Goal: Task Accomplishment & Management: Manage account settings

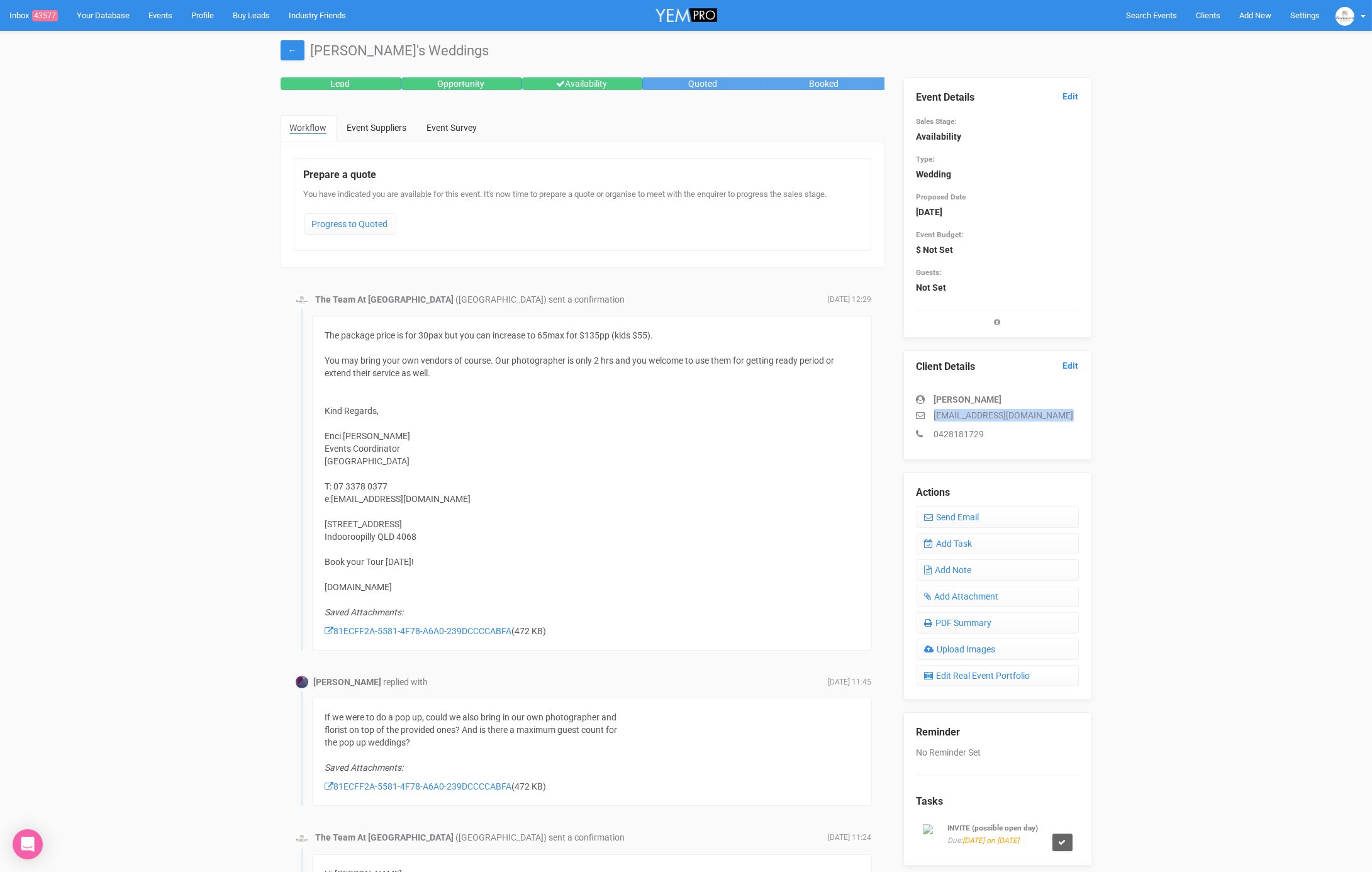
drag, startPoint x: 1065, startPoint y: 414, endPoint x: 906, endPoint y: 410, distance: 159.1
click at [906, 410] on div "Client Details Edit Stephanie Bailey stephaniebailey179@gmail.com 0428181729" at bounding box center [997, 405] width 189 height 109
copy p "stephaniebailey179@gmail.com"
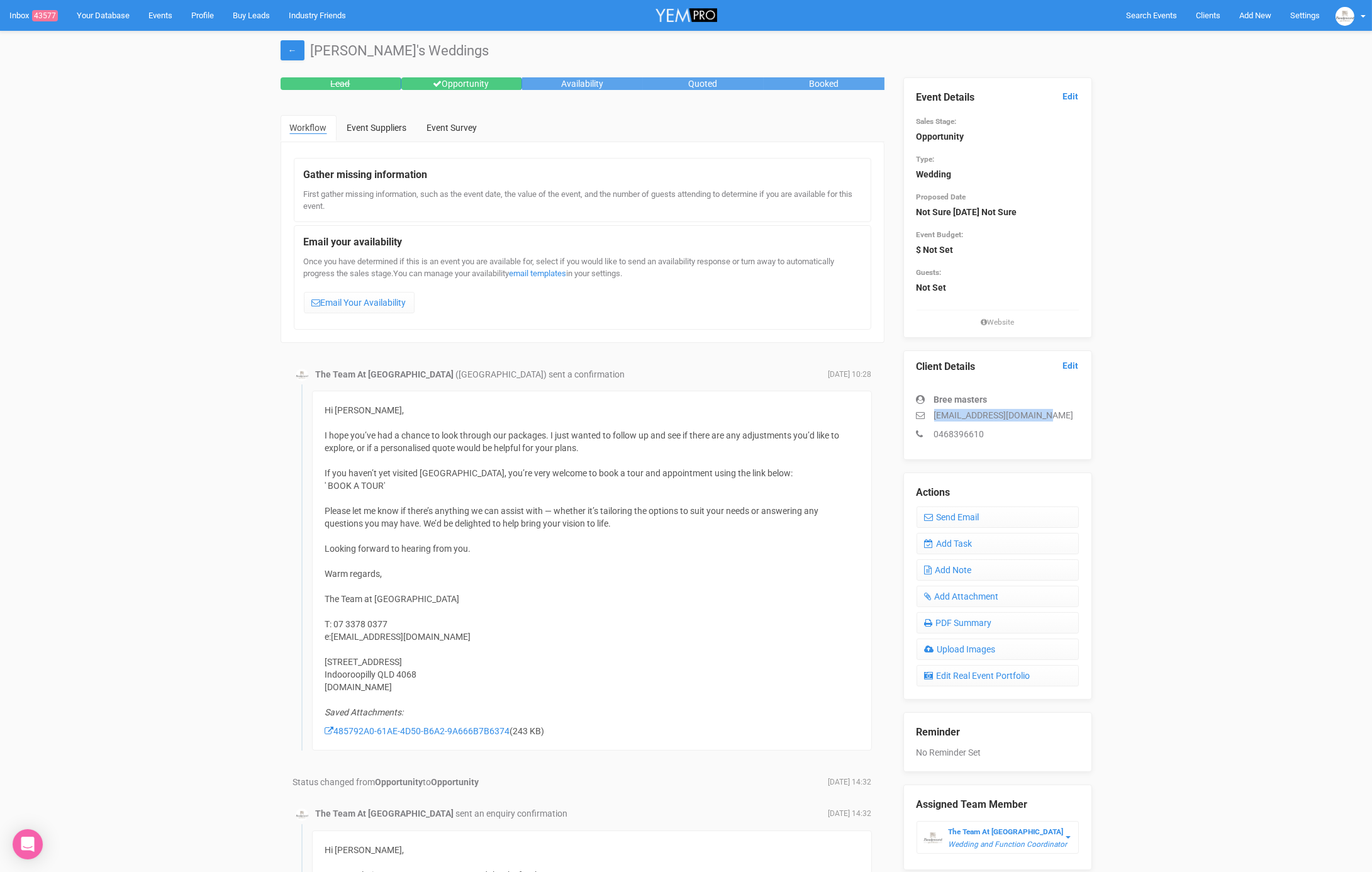
drag, startPoint x: 1054, startPoint y: 418, endPoint x: 933, endPoint y: 415, distance: 121.0
click at [933, 415] on p "bmasters2022@hotmail.com" at bounding box center [998, 414] width 162 height 12
copy p "bmasters2022@hotmail.com"
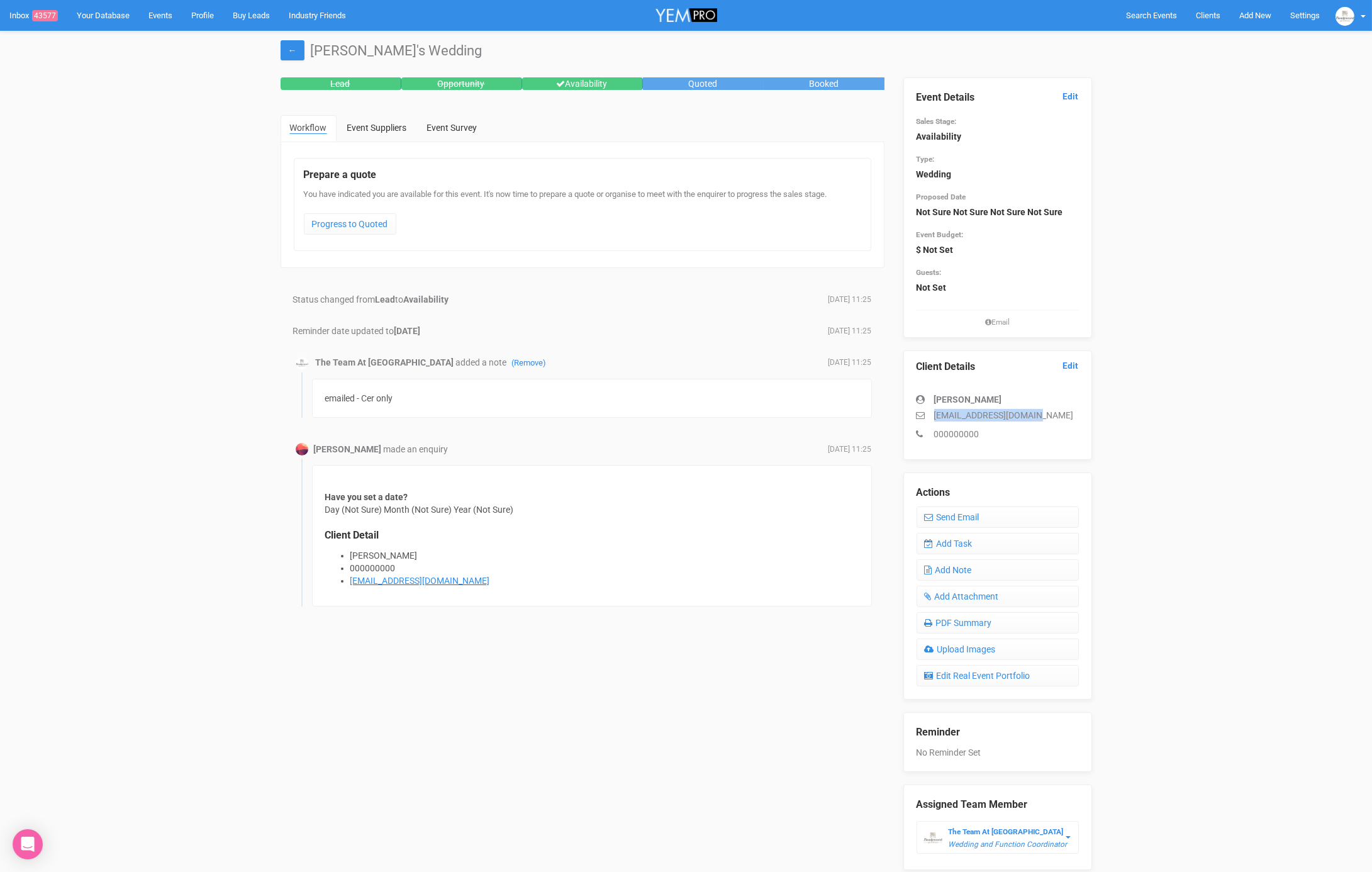
drag, startPoint x: 1039, startPoint y: 412, endPoint x: 930, endPoint y: 414, distance: 109.0
click at [929, 416] on p "ohawkins98@hotmail.com" at bounding box center [998, 414] width 162 height 12
copy p "ohawkins98@hotmail.com"
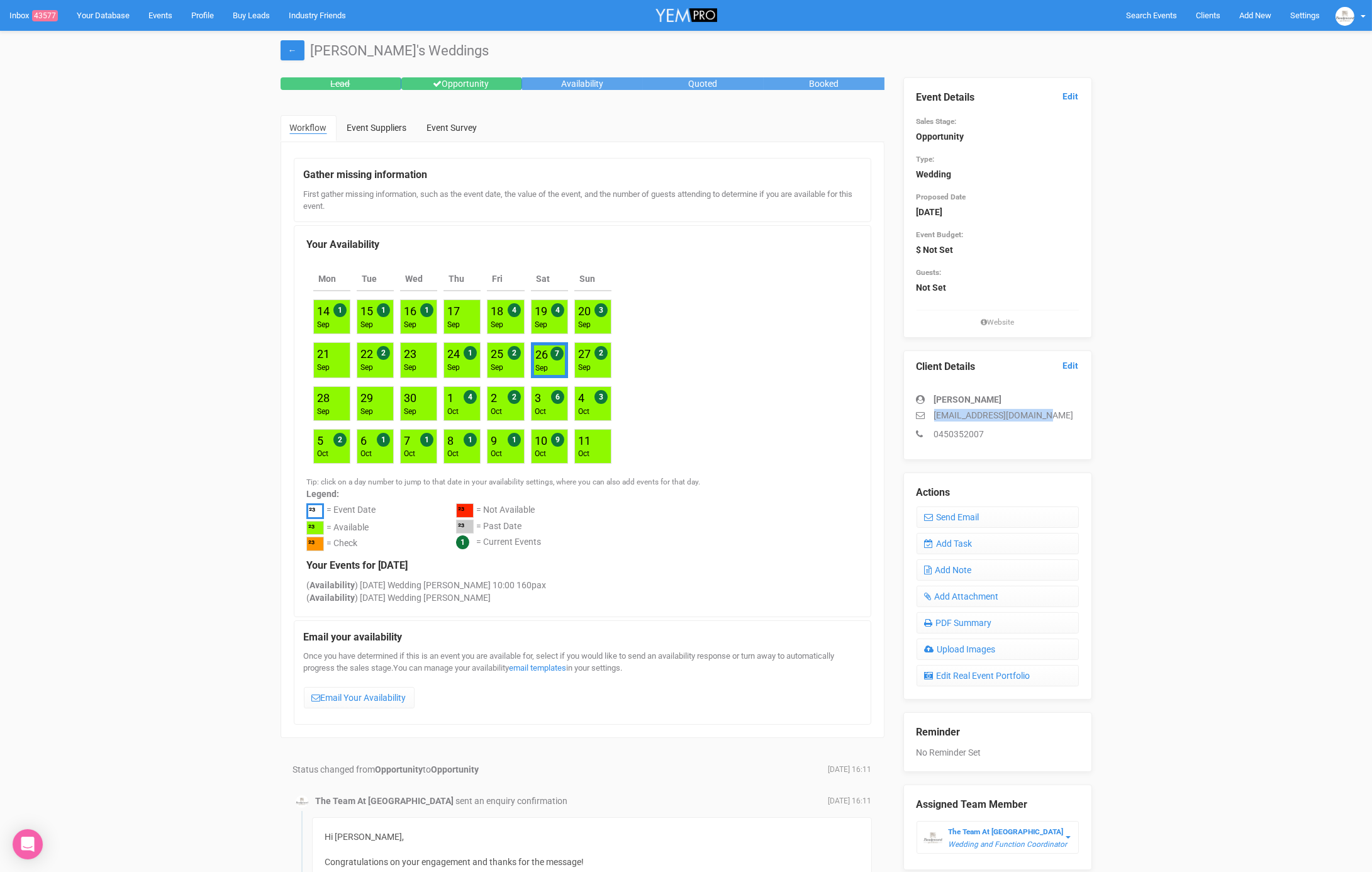
drag, startPoint x: 1047, startPoint y: 414, endPoint x: 906, endPoint y: 408, distance: 141.1
click at [903, 412] on div "Client Details Edit Mike Church mikejohnchurch@gmail.com 0450352007" at bounding box center [997, 405] width 189 height 109
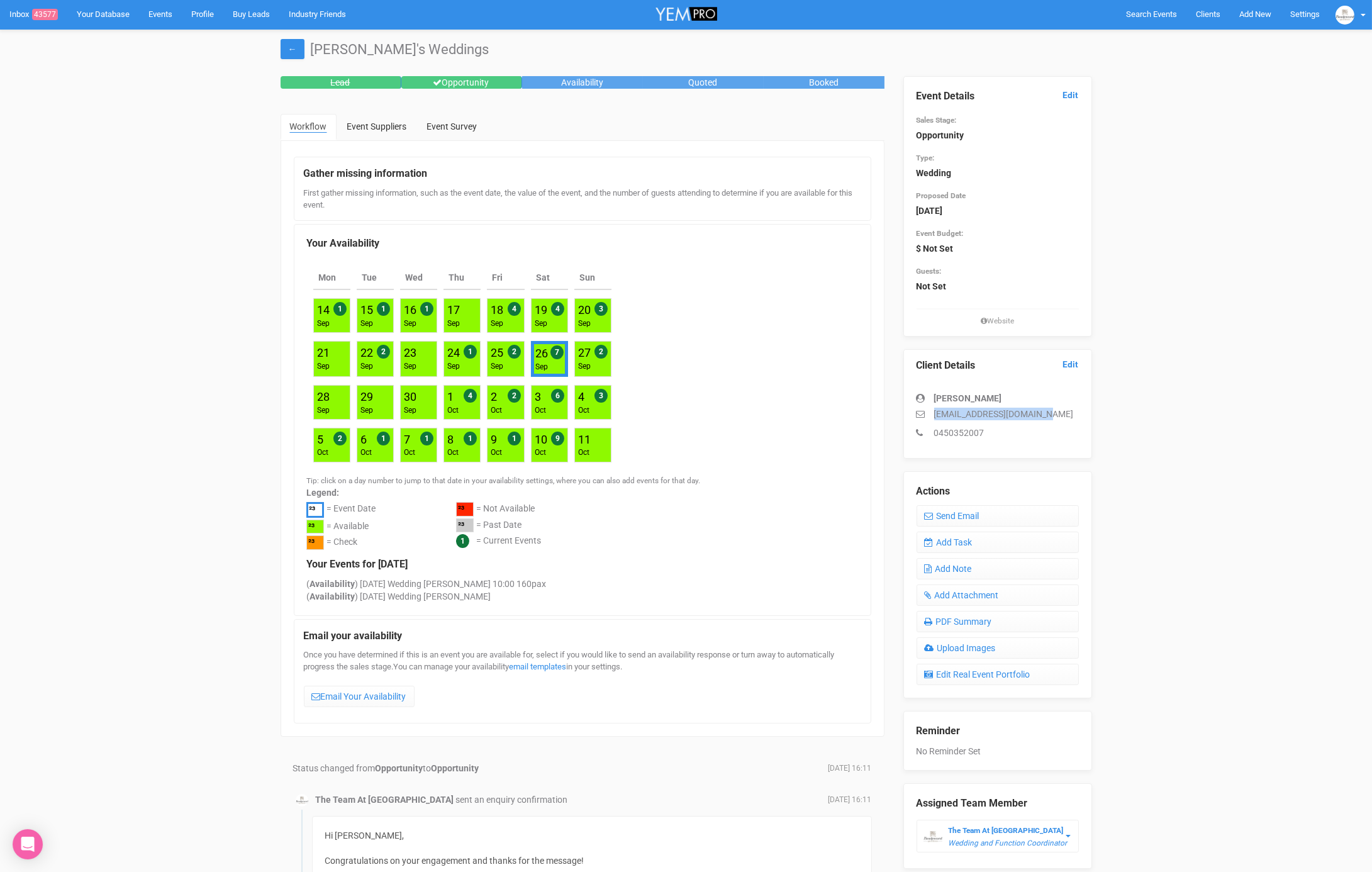
copy p "mikejohnchurch@gmail.com"
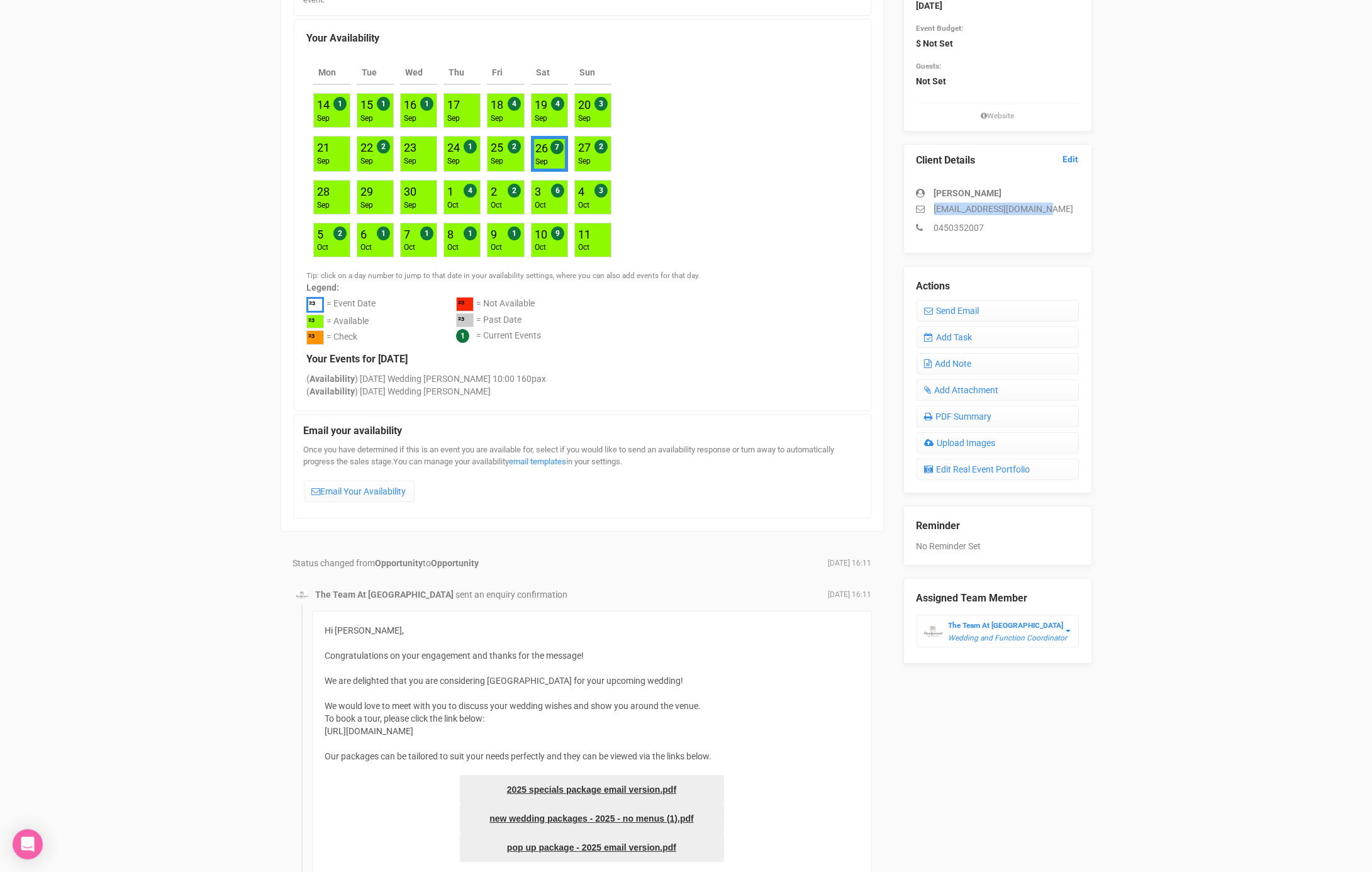
scroll to position [211, 0]
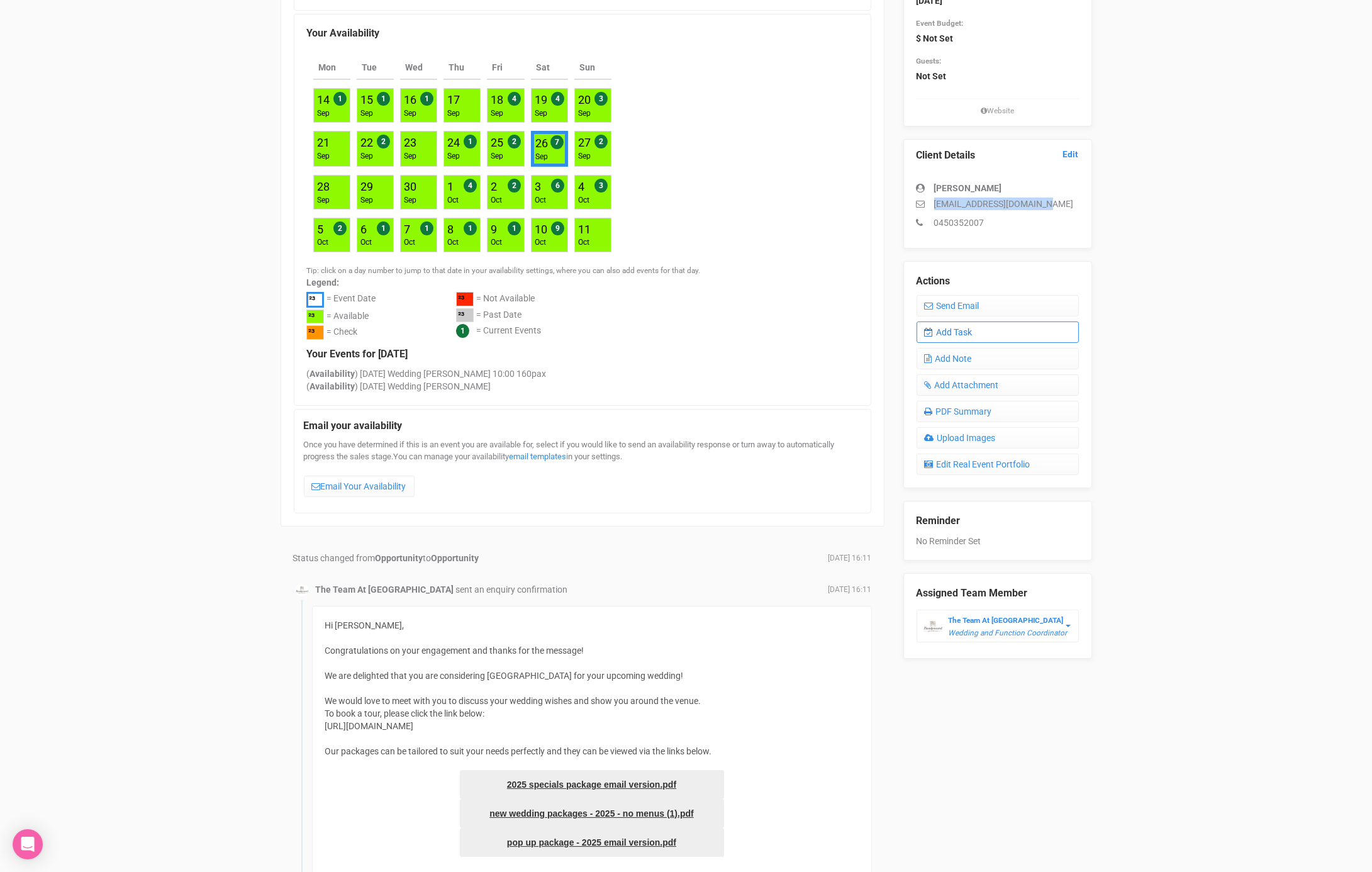
click at [984, 325] on link "Add Task" at bounding box center [998, 333] width 162 height 22
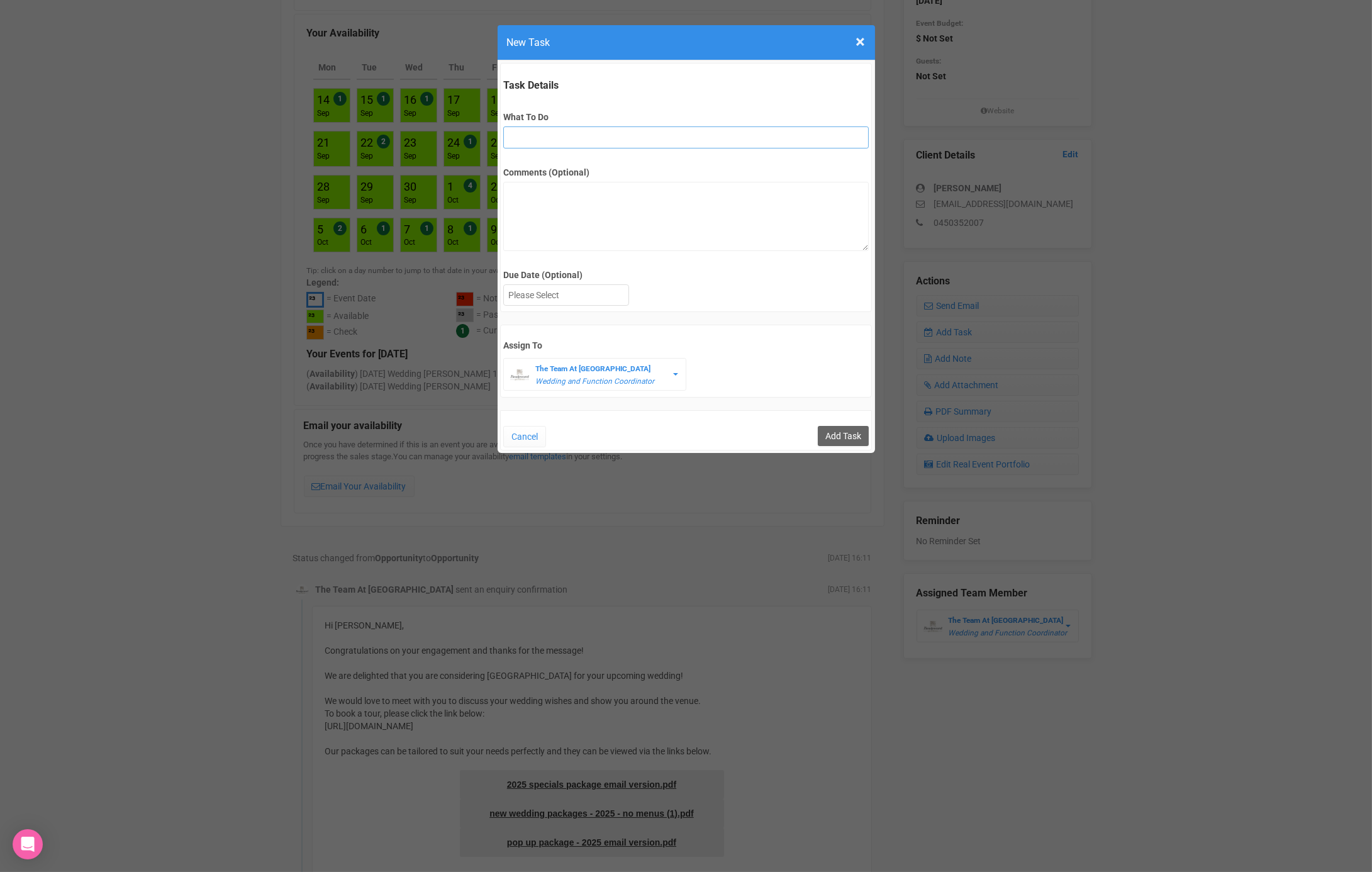
click at [579, 138] on input "What To Do" at bounding box center [686, 137] width 365 height 22
type input "FU after site"
click at [558, 292] on div at bounding box center [566, 295] width 124 height 21
click at [829, 426] on input "Add Task" at bounding box center [843, 436] width 51 height 20
type input "Save"
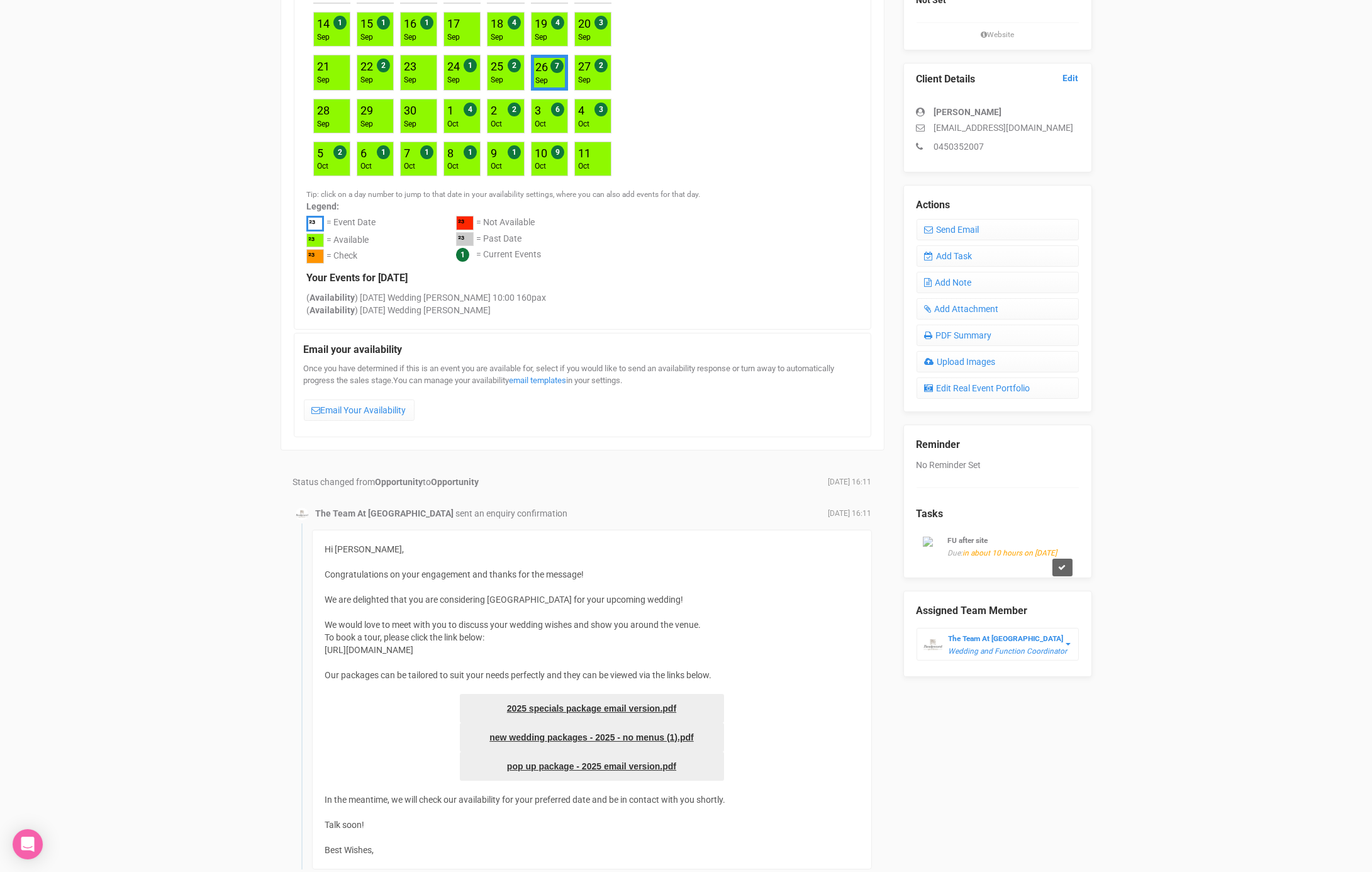
scroll to position [305, 0]
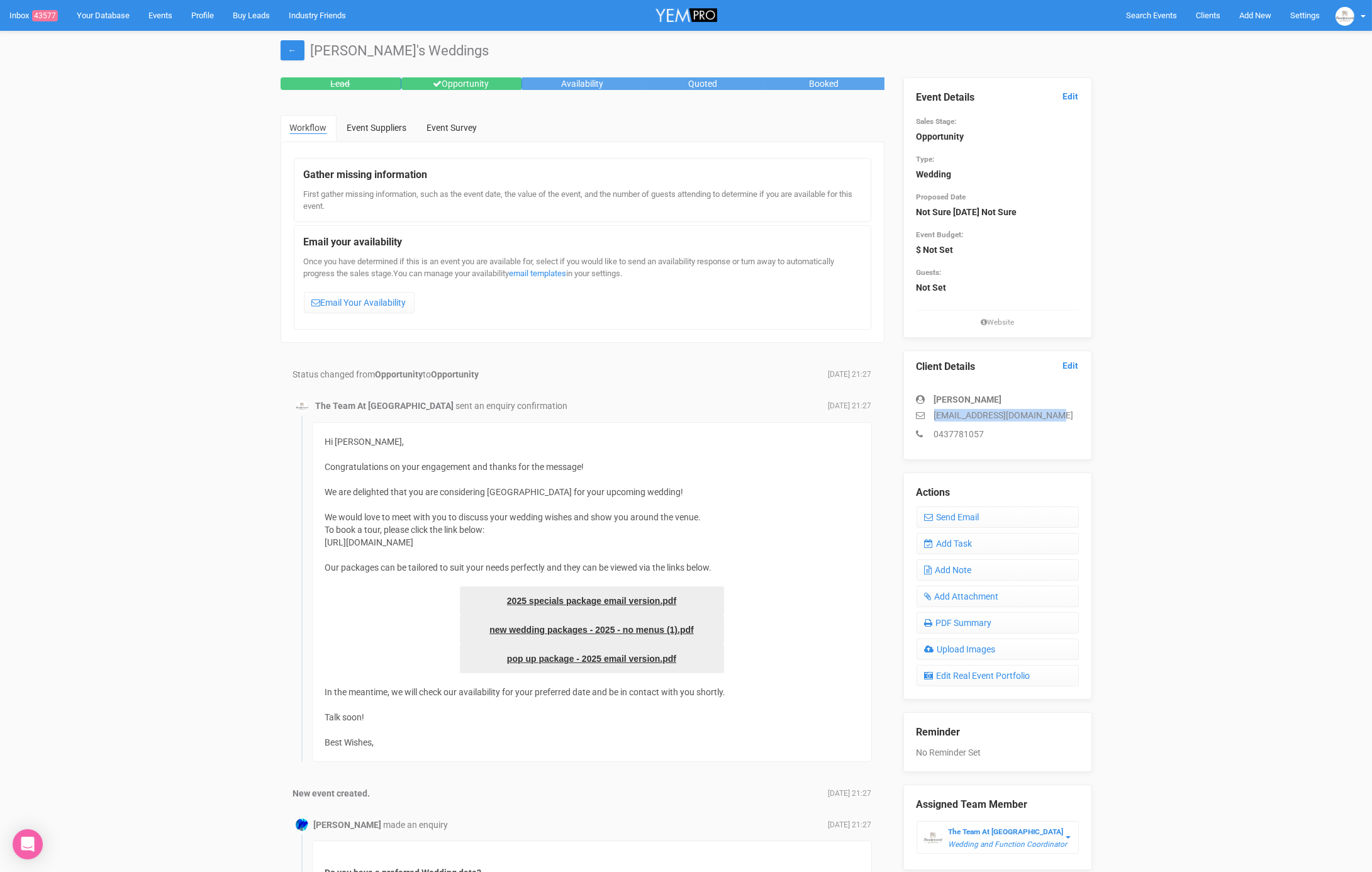
drag, startPoint x: 1061, startPoint y: 409, endPoint x: 947, endPoint y: 412, distance: 114.0
click at [932, 409] on p "[EMAIL_ADDRESS][DOMAIN_NAME]" at bounding box center [998, 414] width 162 height 12
copy p "elliegalbraith66@gmail.com"
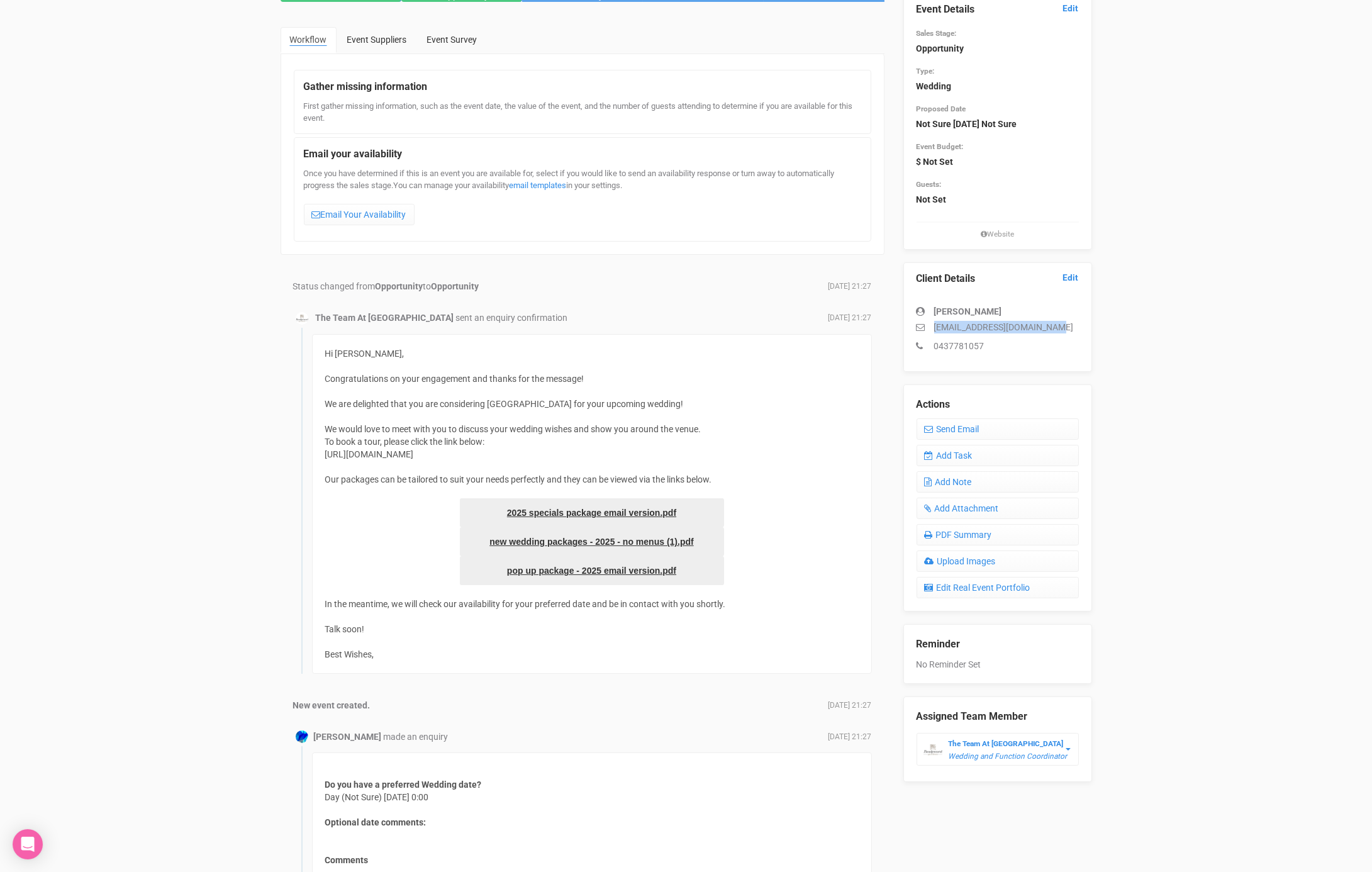
scroll to position [90, 0]
click at [952, 456] on link "Add Task" at bounding box center [998, 453] width 162 height 22
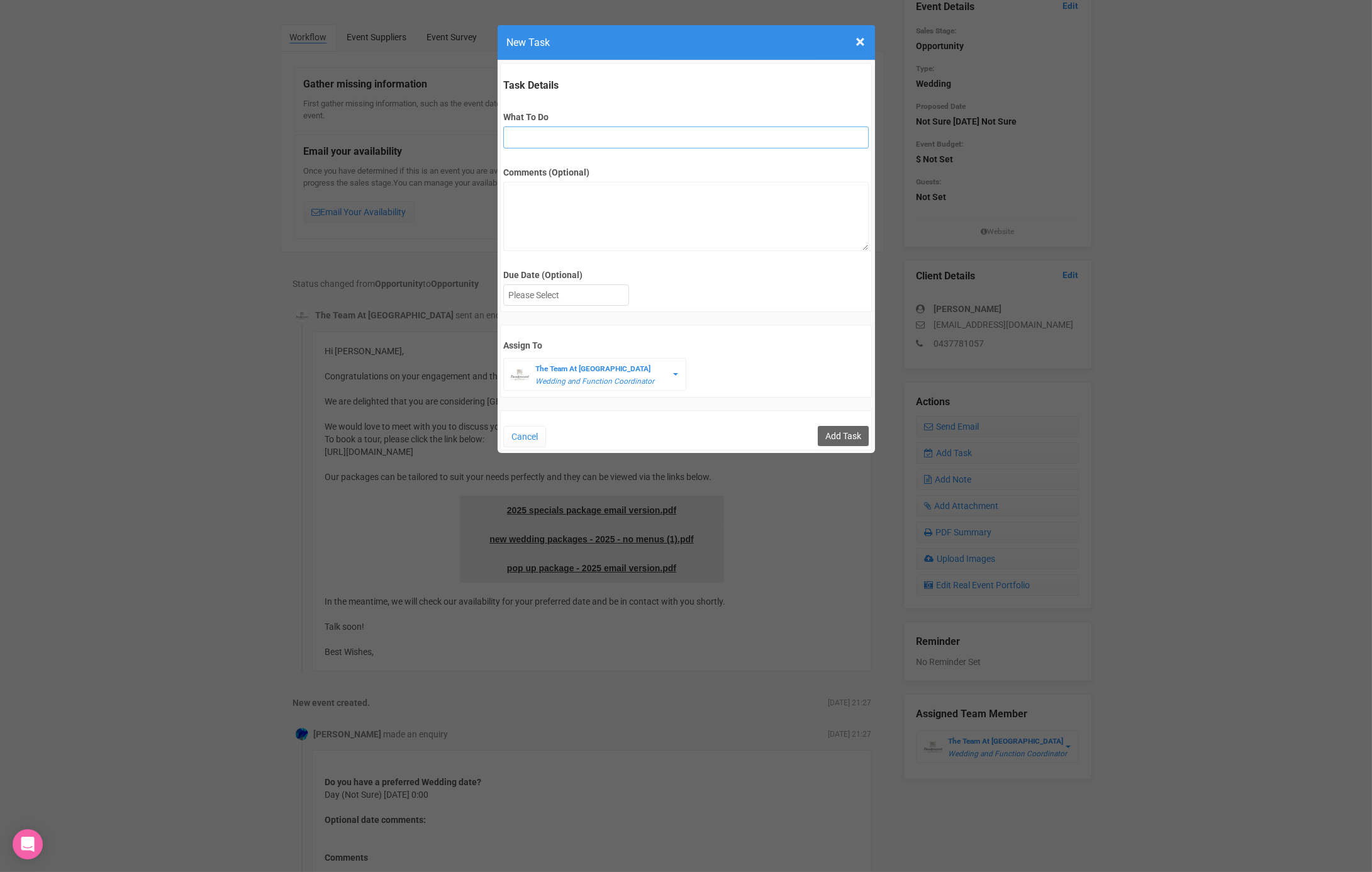
click at [540, 142] on input "What To Do" at bounding box center [686, 137] width 365 height 22
type input "2nd fu"
click at [545, 290] on div at bounding box center [566, 295] width 124 height 21
click at [841, 432] on input "Add Task" at bounding box center [843, 436] width 51 height 20
type input "Save"
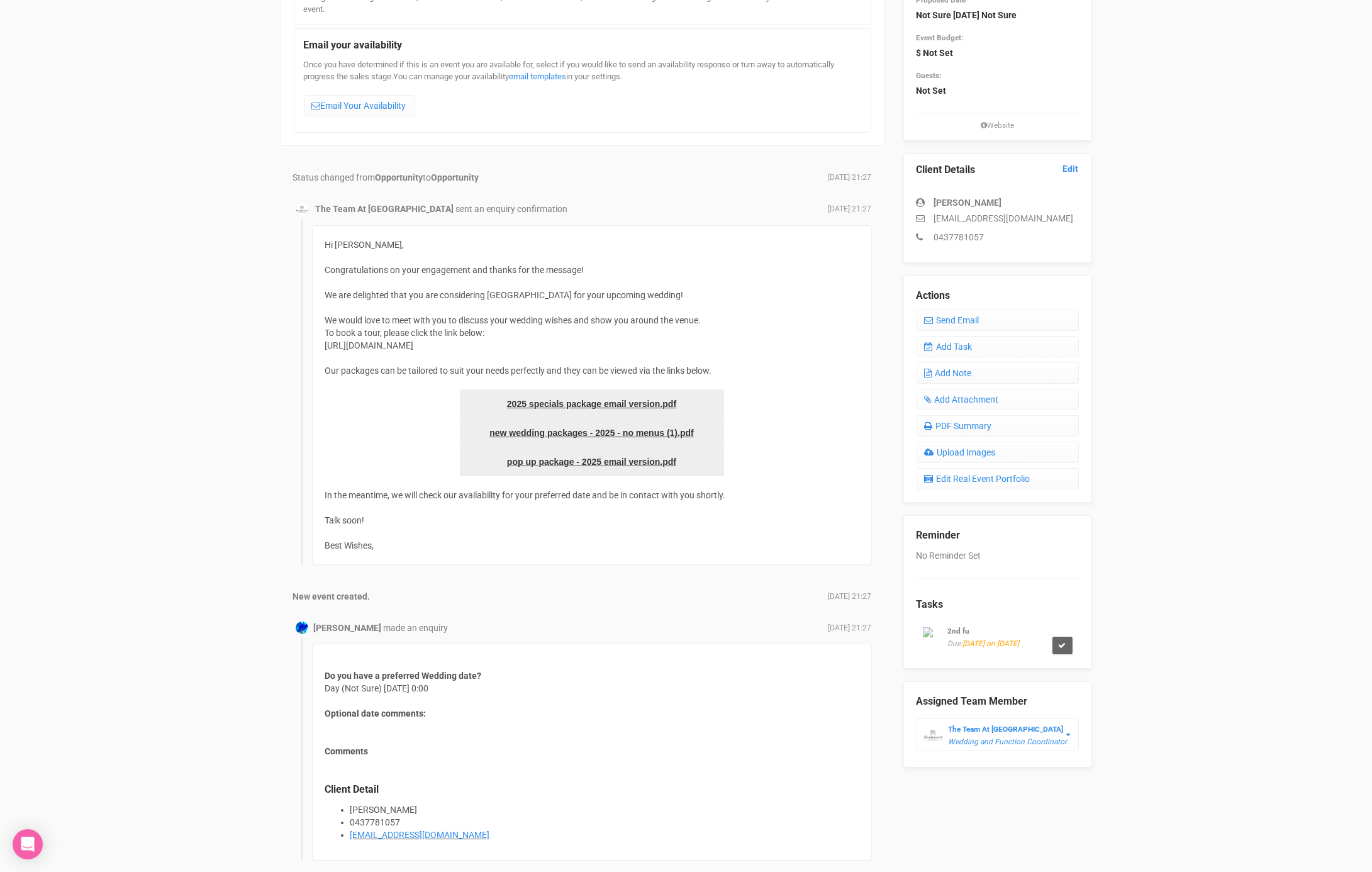
scroll to position [197, 0]
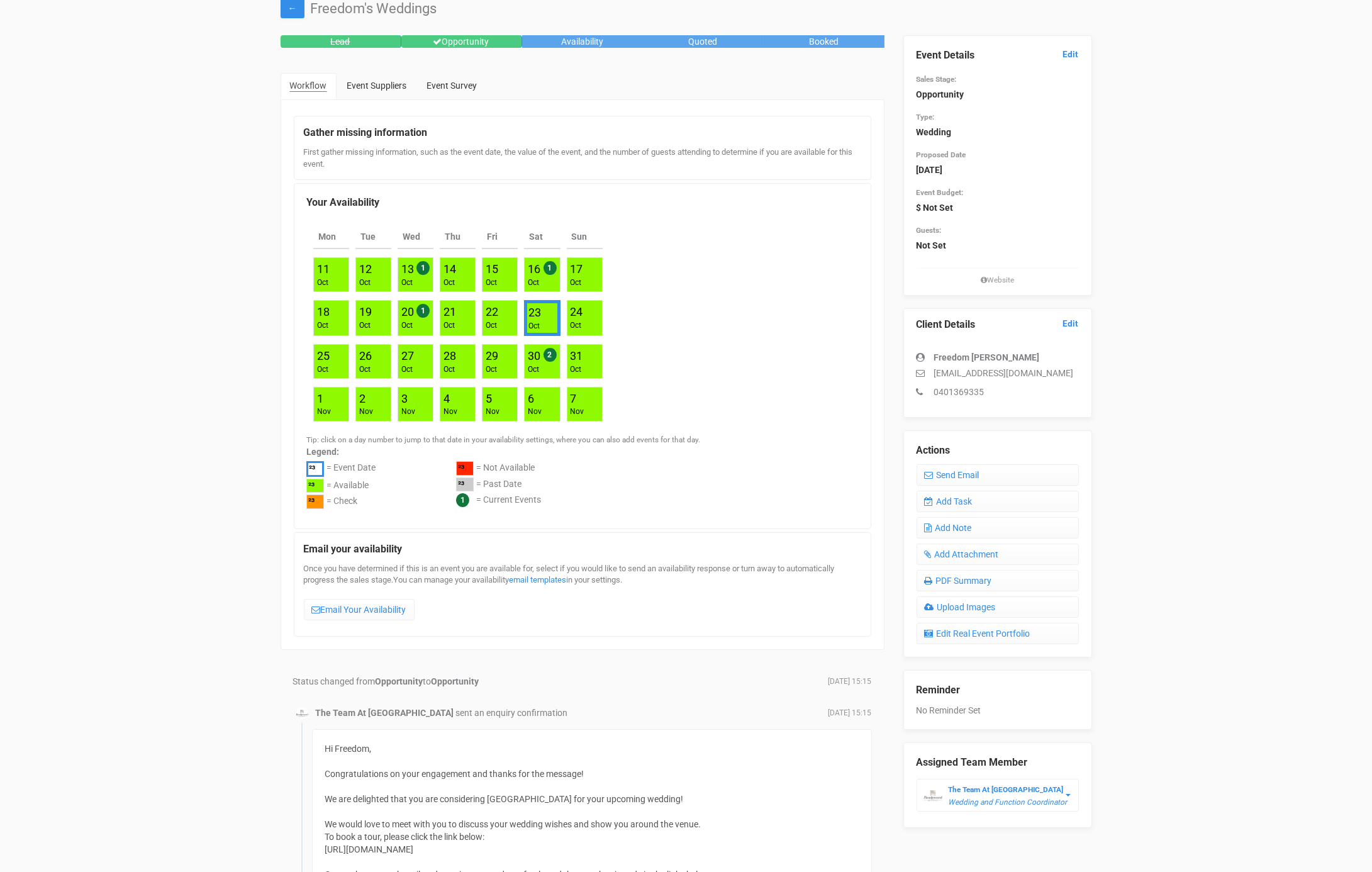
scroll to position [45, 0]
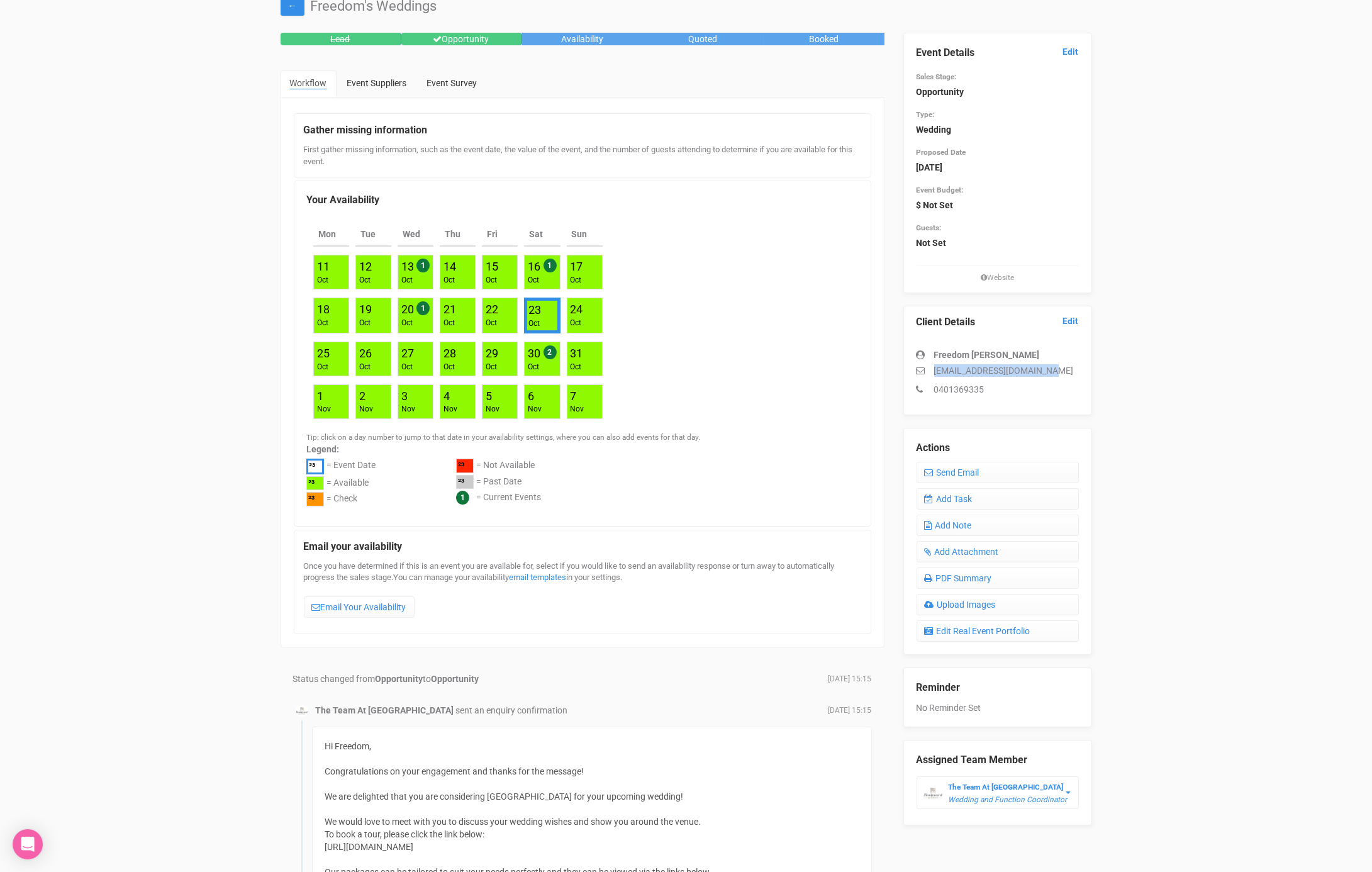
drag, startPoint x: 1016, startPoint y: 367, endPoint x: 920, endPoint y: 367, distance: 96.0
click at [920, 367] on p "[EMAIL_ADDRESS][DOMAIN_NAME]" at bounding box center [998, 370] width 162 height 12
copy p "[EMAIL_ADDRESS][DOMAIN_NAME]"
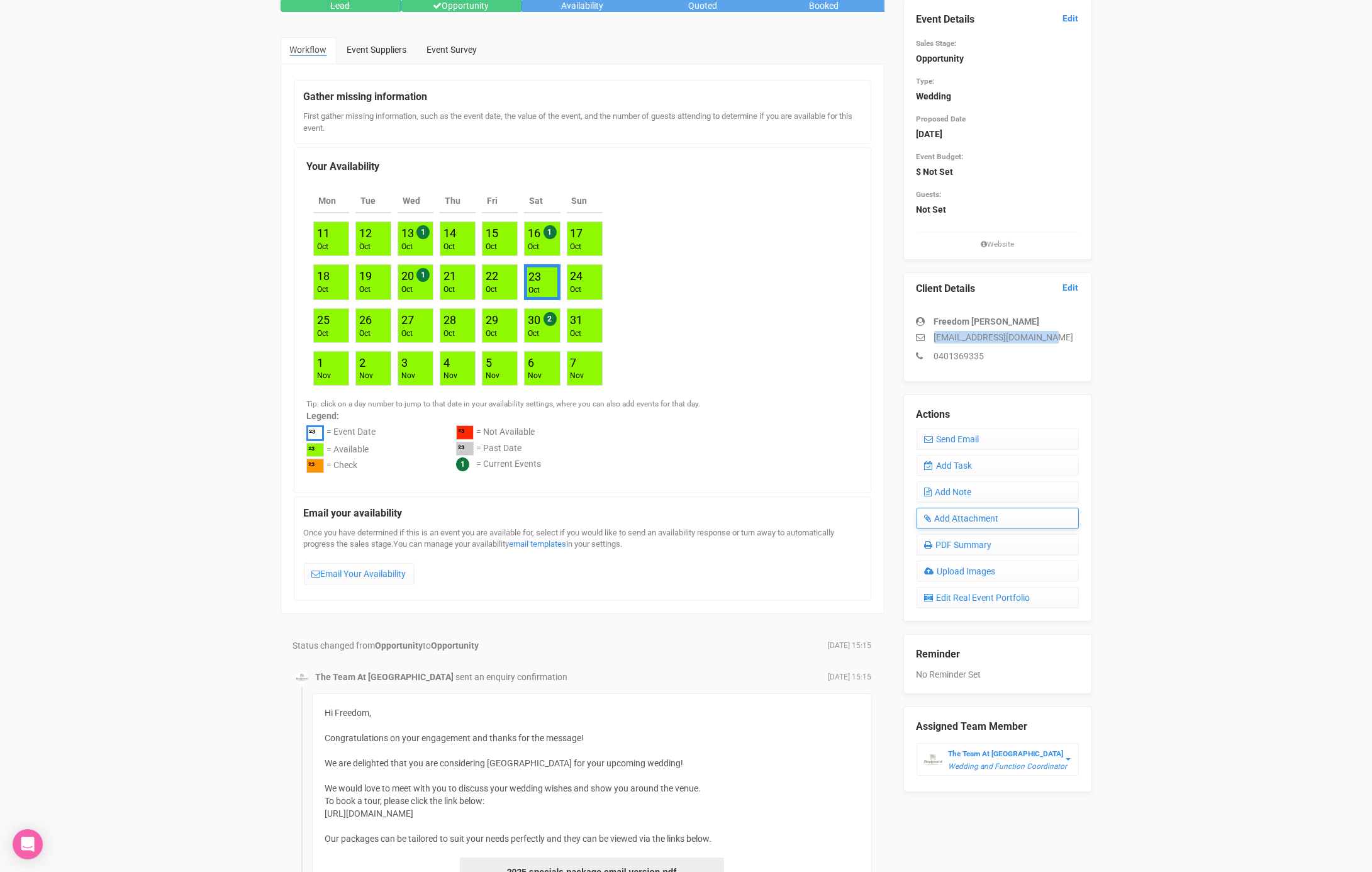
scroll to position [85, 0]
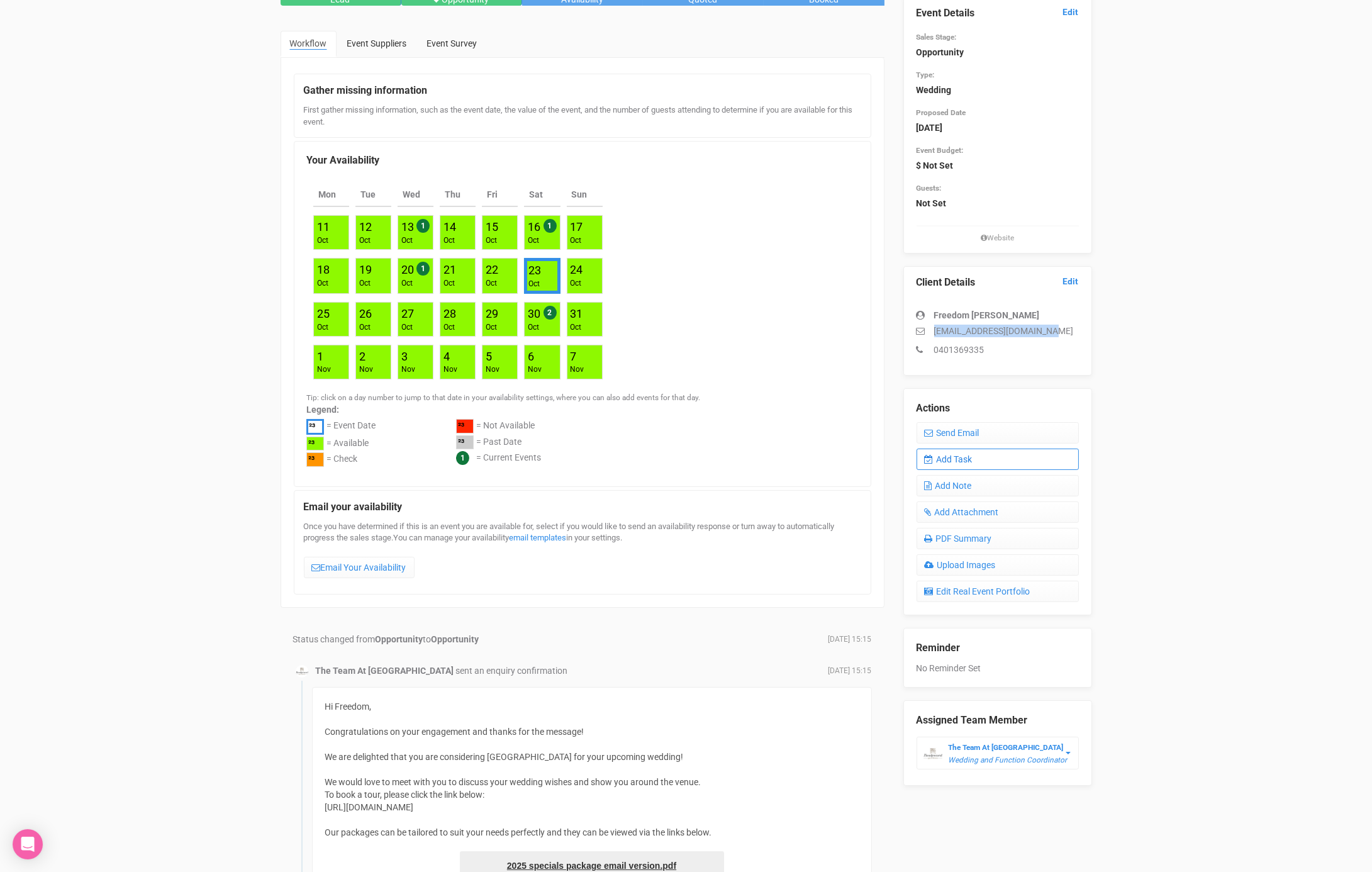
click at [960, 456] on link "Add Task" at bounding box center [998, 459] width 162 height 22
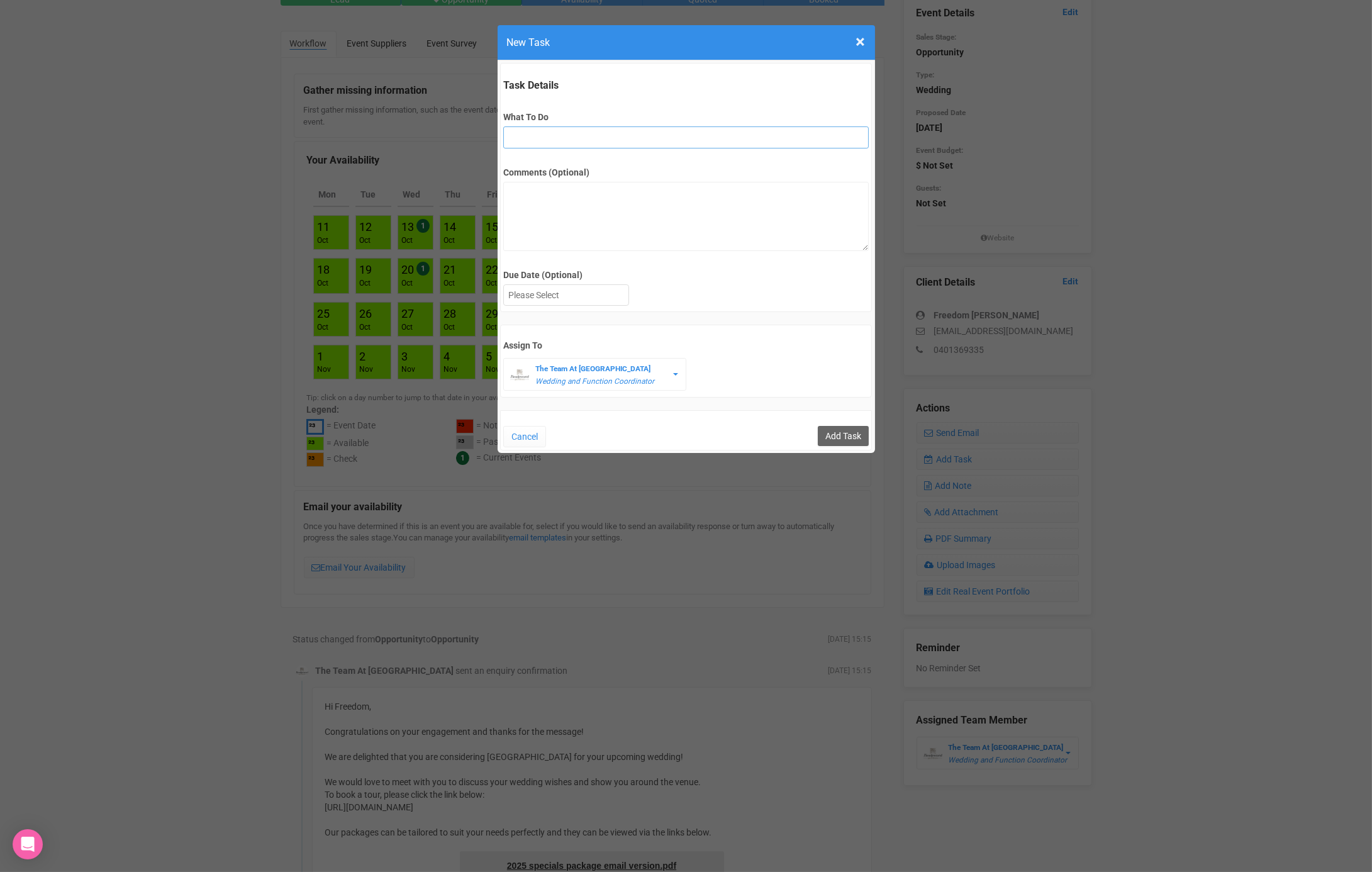
click at [530, 133] on input "What To Do" at bounding box center [686, 137] width 365 height 22
type input "2nd fu"
click at [550, 292] on div at bounding box center [566, 295] width 124 height 21
click at [837, 437] on input "Add Task" at bounding box center [843, 436] width 51 height 20
type input "Save"
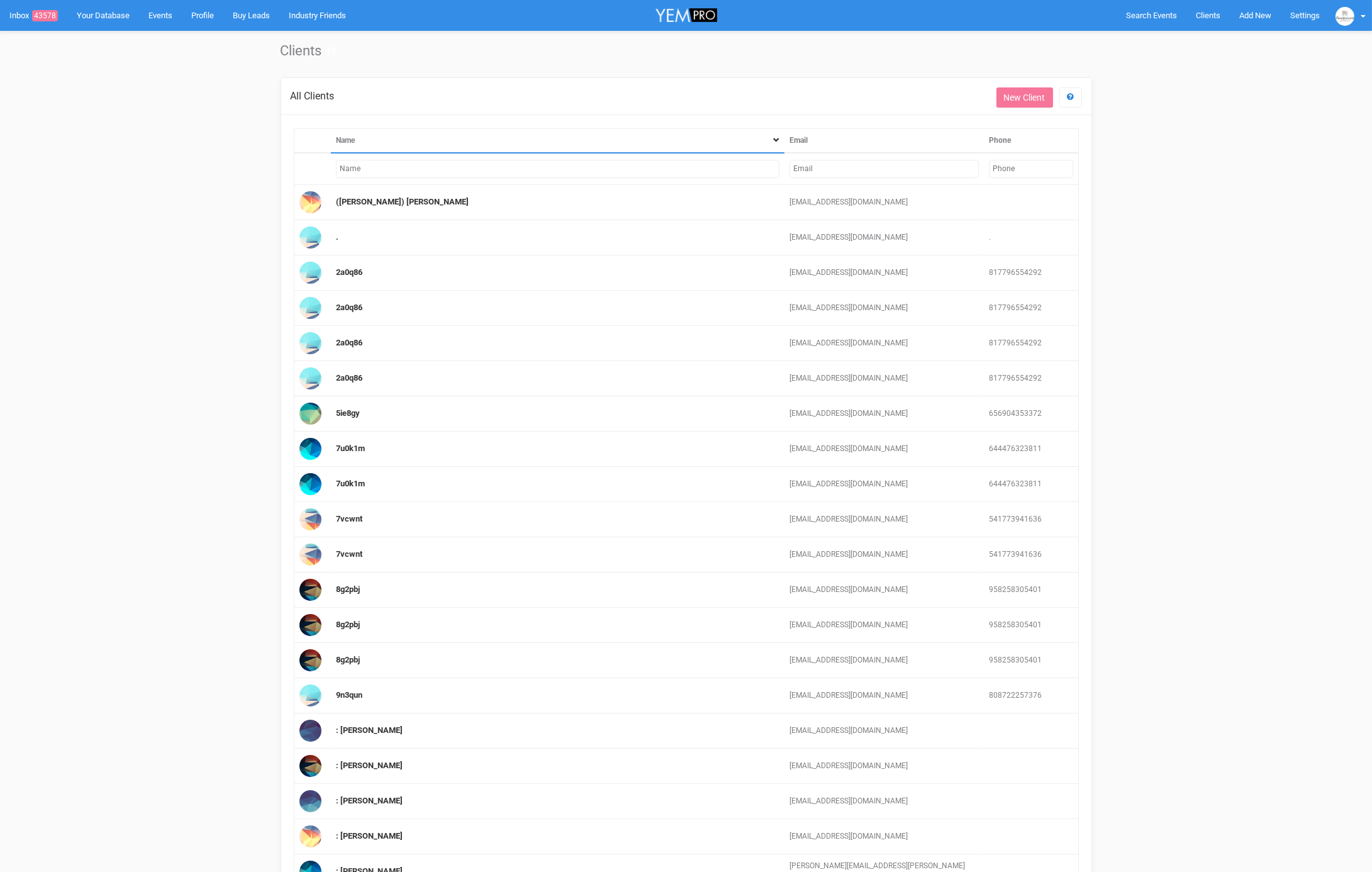
scroll to position [1, 0]
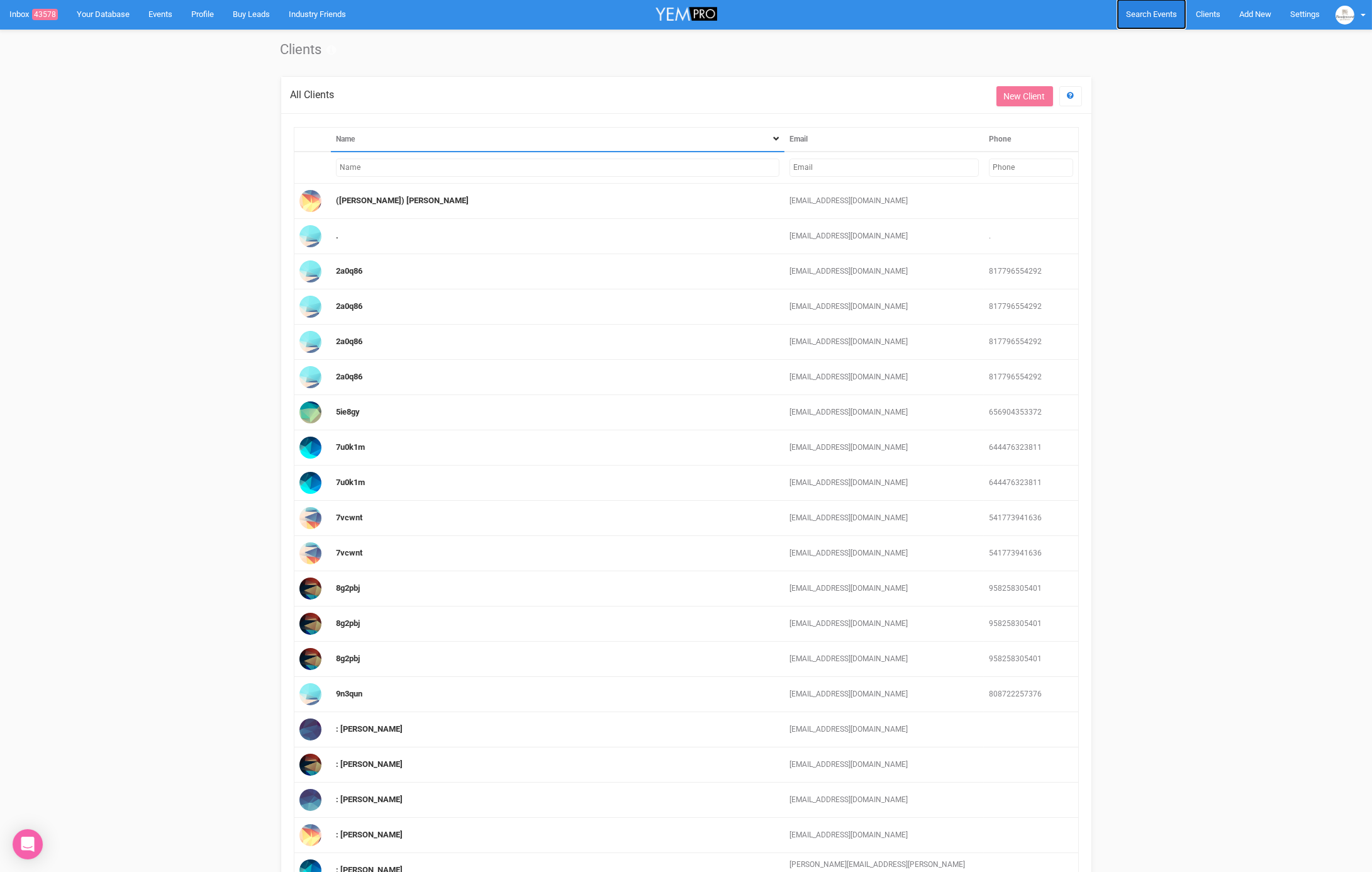
click at [1130, 17] on span "Search Events" at bounding box center [1151, 14] width 51 height 9
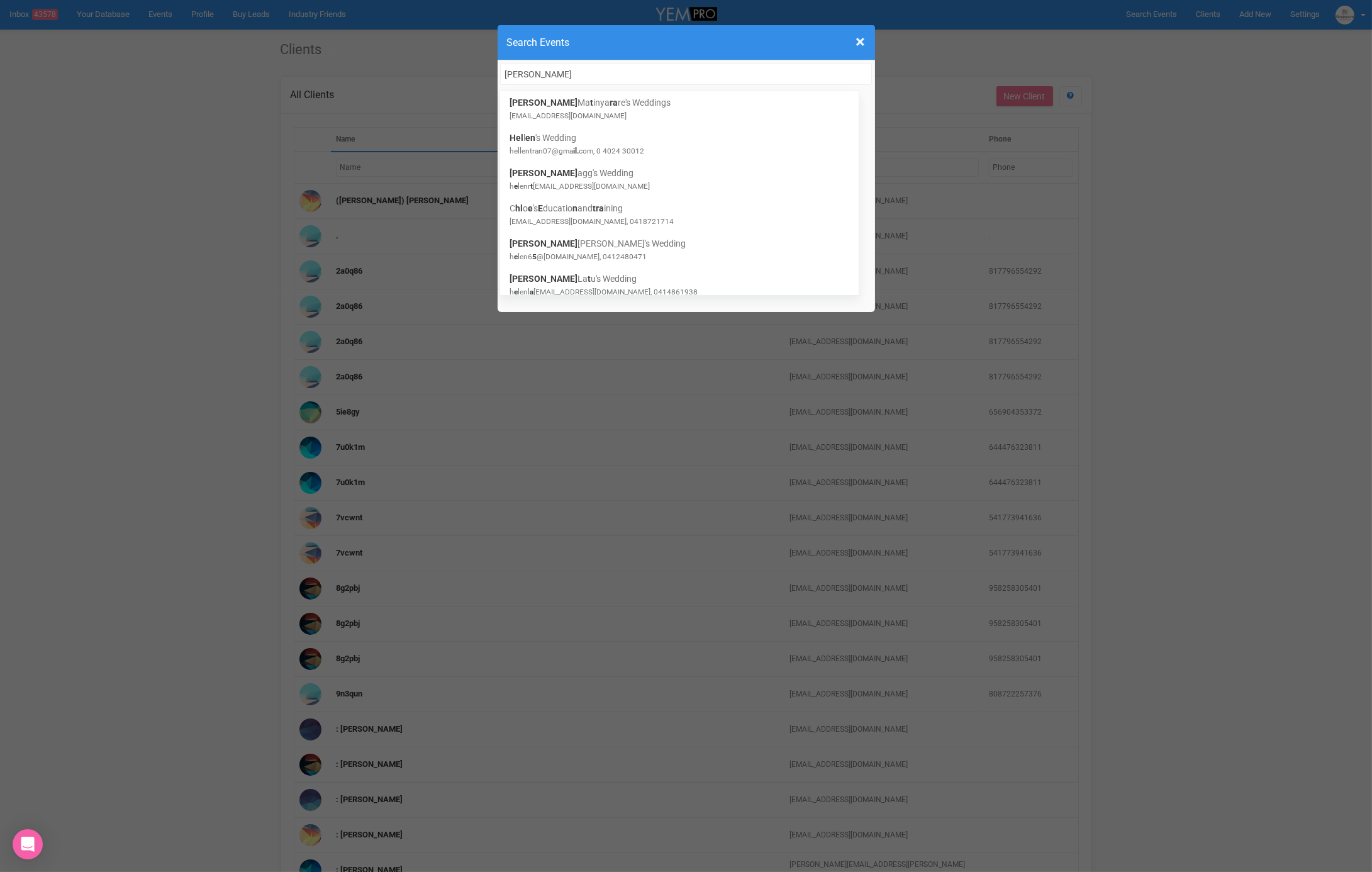
type input "helen tran"
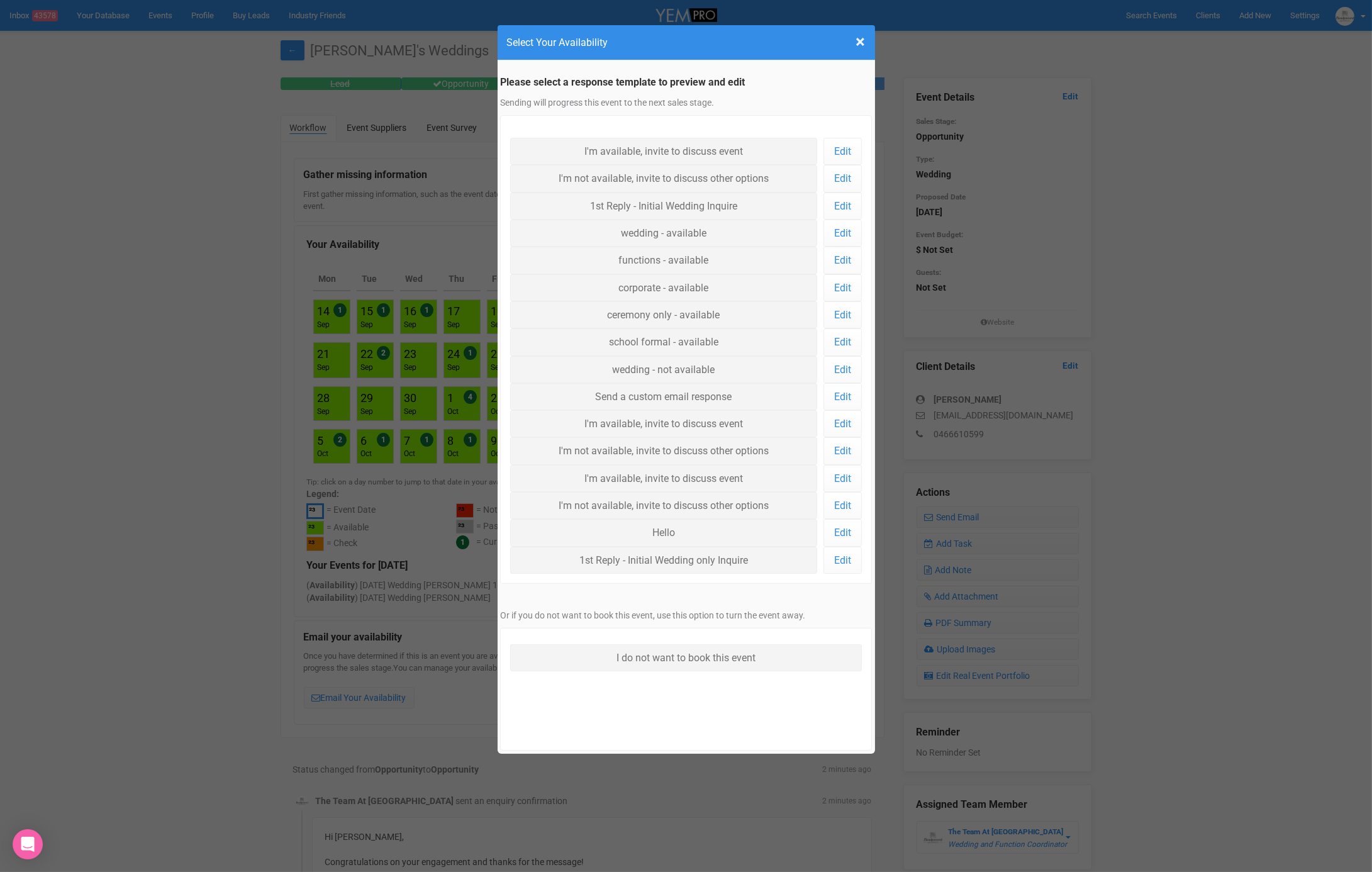
click at [205, 187] on div "× Close Select Your Availability Please select a response template to preview a…" at bounding box center [686, 436] width 1372 height 872
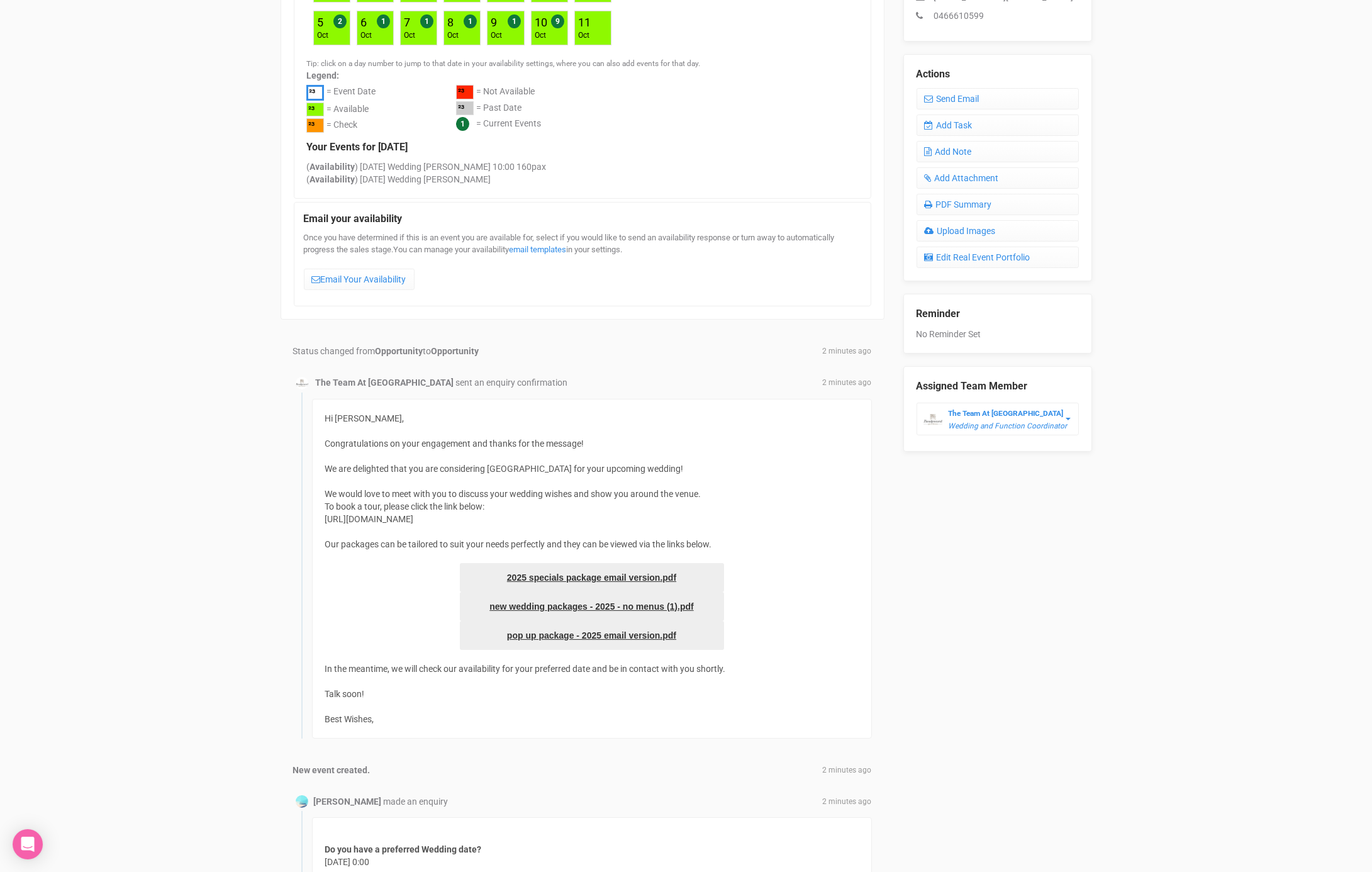
scroll to position [421, 0]
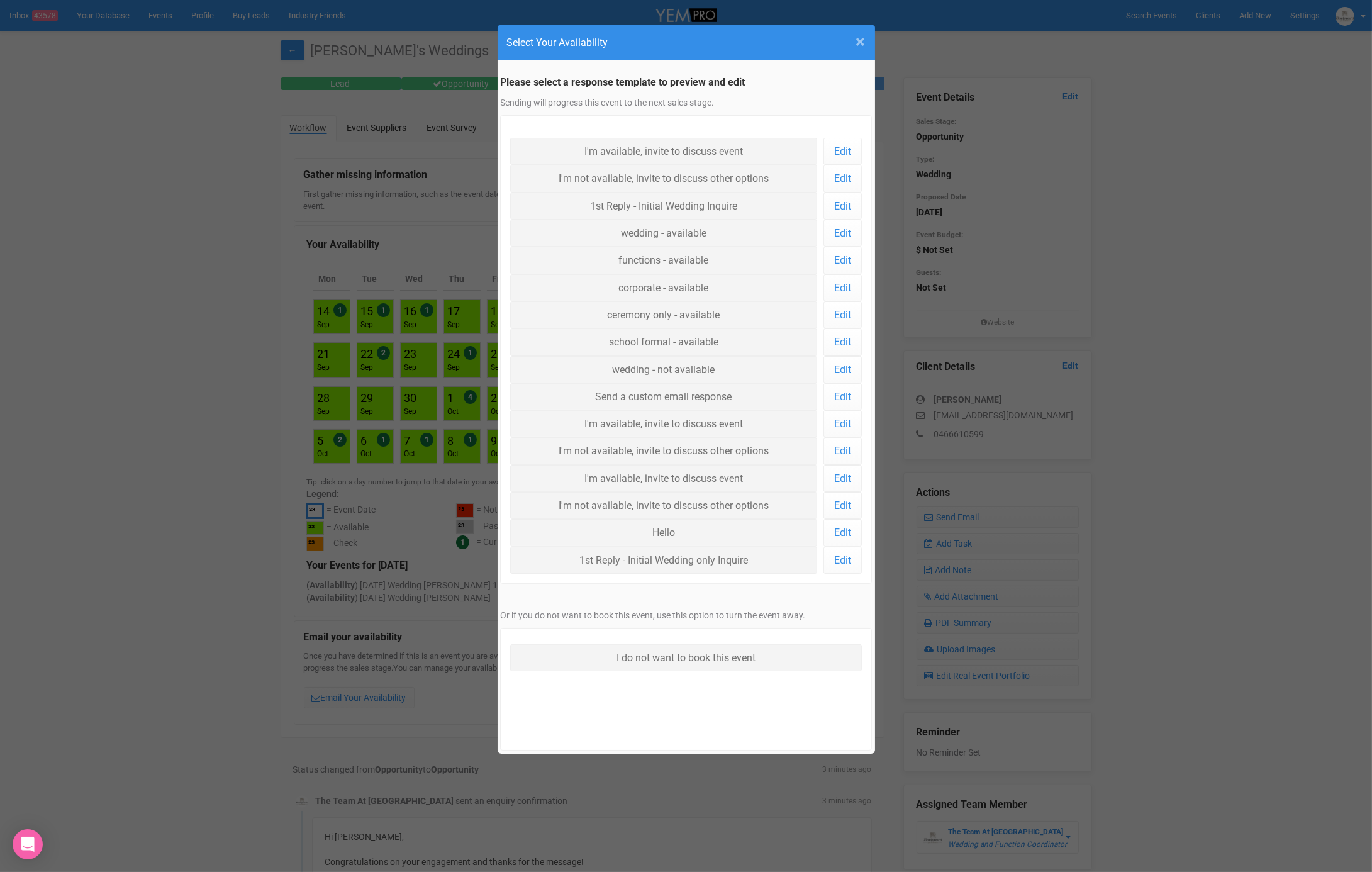
click at [861, 46] on span "×" at bounding box center [861, 41] width 9 height 21
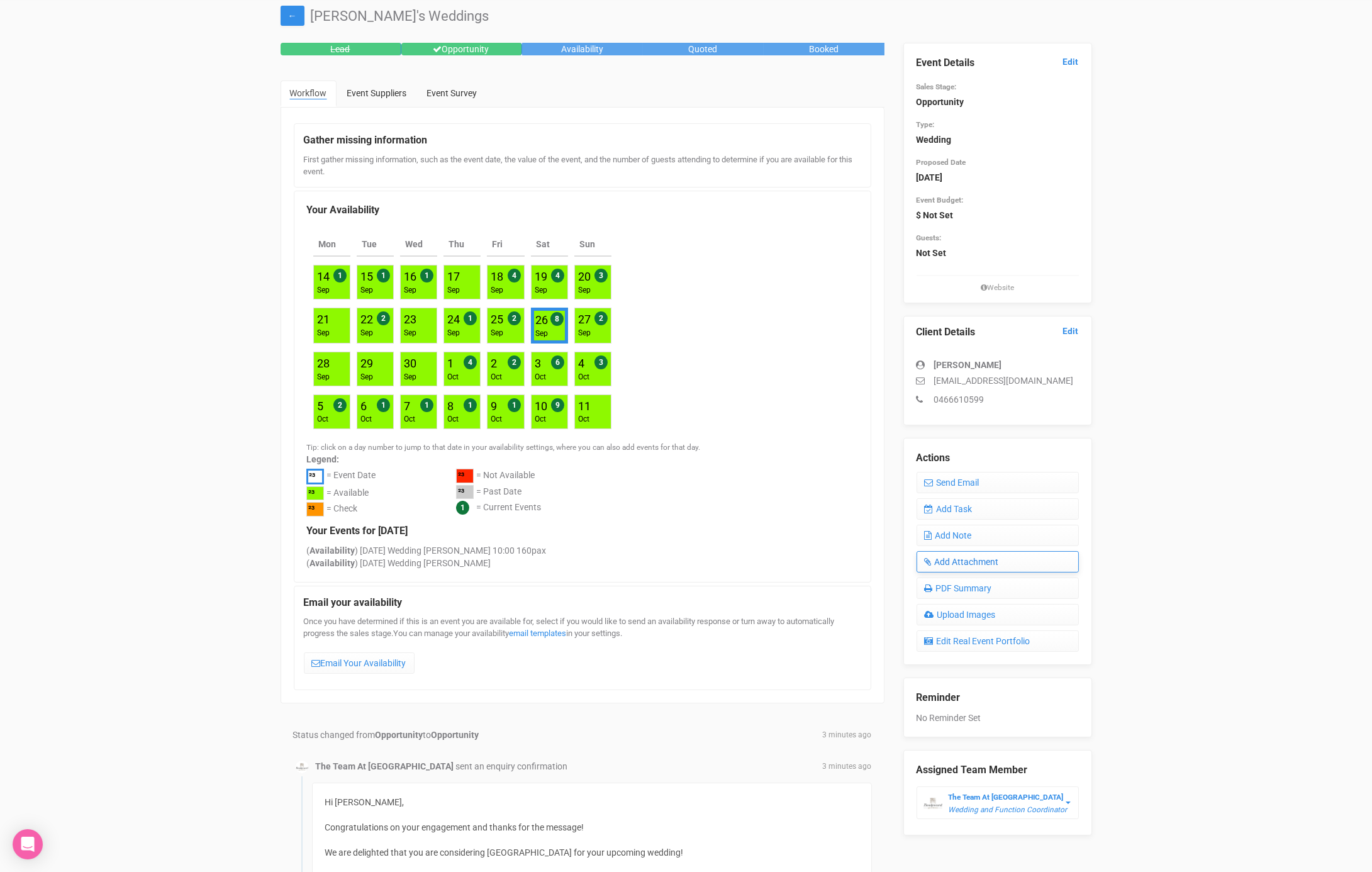
scroll to position [41, 0]
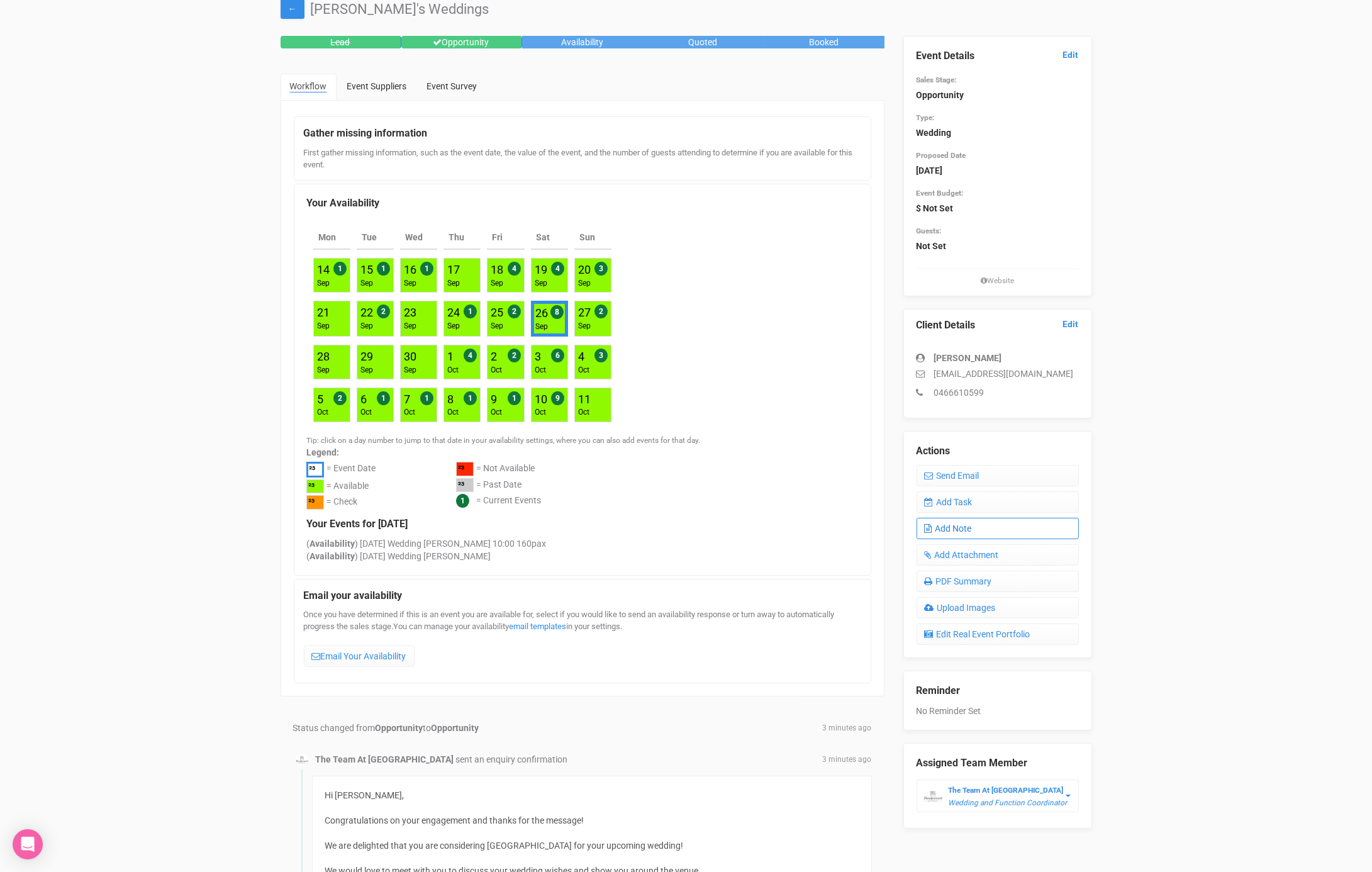
click at [986, 531] on link "Add Note" at bounding box center [998, 529] width 162 height 22
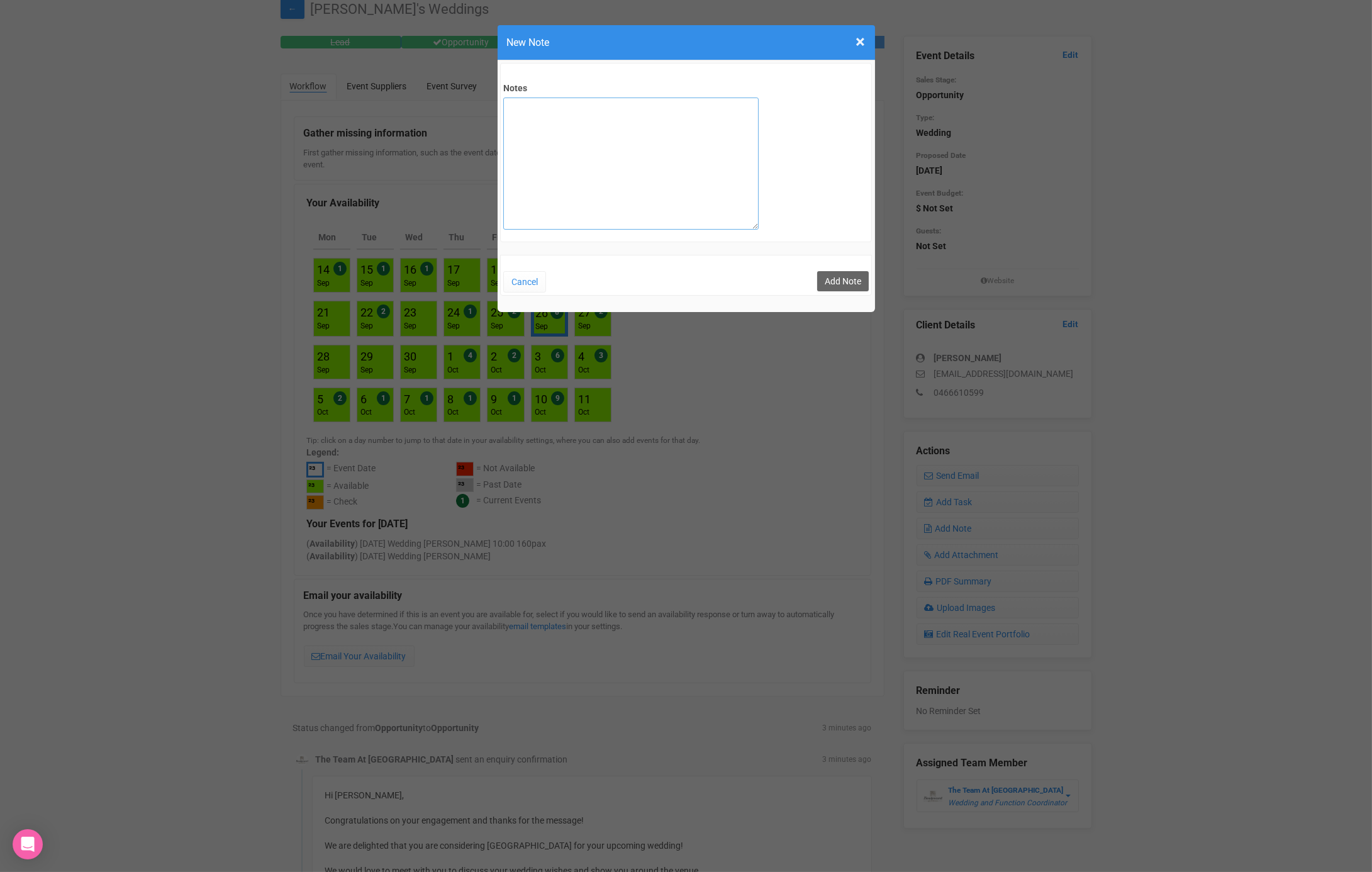
click at [559, 136] on textarea "Notes" at bounding box center [631, 163] width 255 height 132
type textarea "SITE 25.10"
click at [847, 280] on button "Add Note" at bounding box center [843, 281] width 51 height 20
